Goal: Information Seeking & Learning: Check status

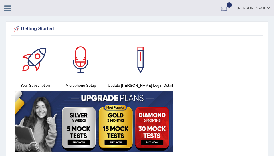
click at [228, 7] on div at bounding box center [223, 8] width 9 height 9
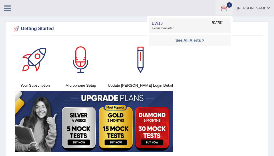
click at [176, 21] on link "EW15 Oct 10, 2025 Exam evaluated" at bounding box center [189, 26] width 79 height 12
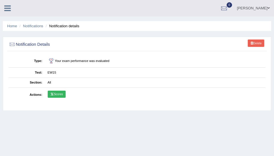
click at [58, 93] on link "Scores" at bounding box center [57, 94] width 18 height 7
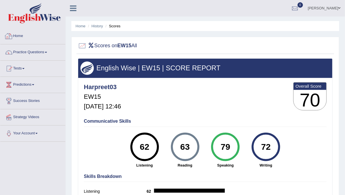
click at [21, 35] on link "Home" at bounding box center [32, 35] width 65 height 14
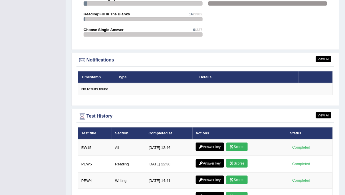
scroll to position [648, 0]
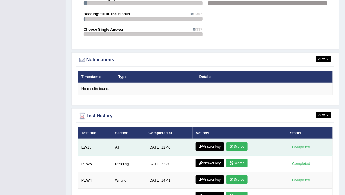
click at [210, 143] on link "Answer key" at bounding box center [210, 147] width 28 height 9
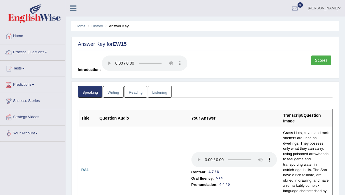
click at [112, 92] on link "Writing" at bounding box center [113, 92] width 21 height 12
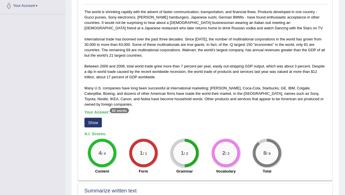
scroll to position [128, 0]
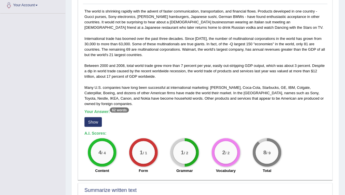
click at [88, 120] on button "Show" at bounding box center [92, 122] width 17 height 10
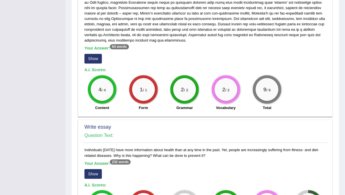
scroll to position [362, 0]
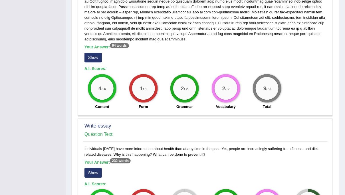
click at [92, 58] on button "Show" at bounding box center [92, 58] width 17 height 10
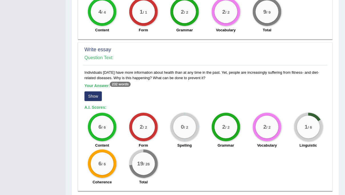
scroll to position [450, 0]
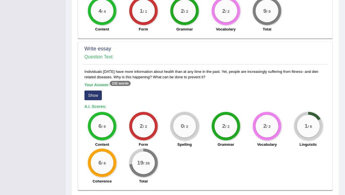
click at [95, 91] on button "Show" at bounding box center [92, 96] width 17 height 10
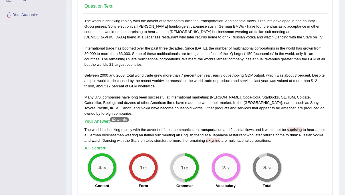
scroll to position [0, 0]
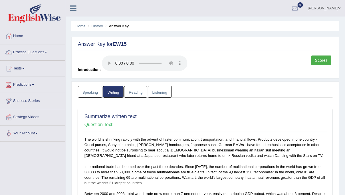
click at [135, 93] on link "Reading" at bounding box center [135, 92] width 23 height 12
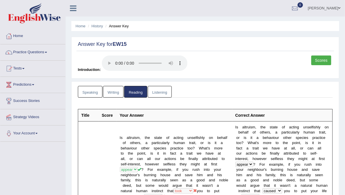
click at [152, 90] on link "Listening" at bounding box center [160, 92] width 24 height 12
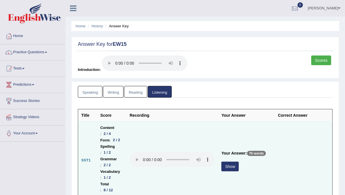
click at [239, 162] on button "Show" at bounding box center [229, 167] width 17 height 10
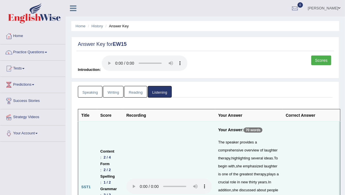
click at [320, 61] on link "Scores" at bounding box center [321, 61] width 20 height 10
